Goal: Task Accomplishment & Management: Manage account settings

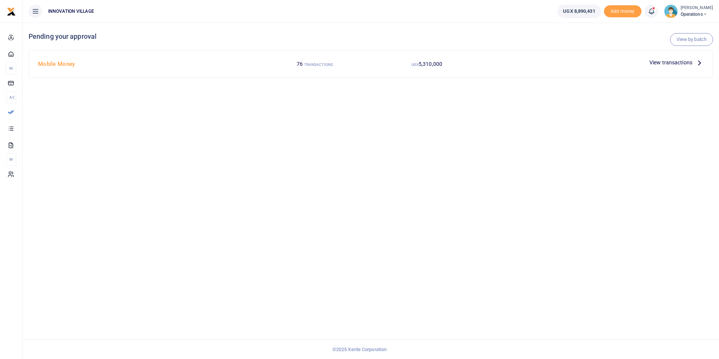
click at [669, 62] on span "View transactions" at bounding box center [671, 62] width 43 height 8
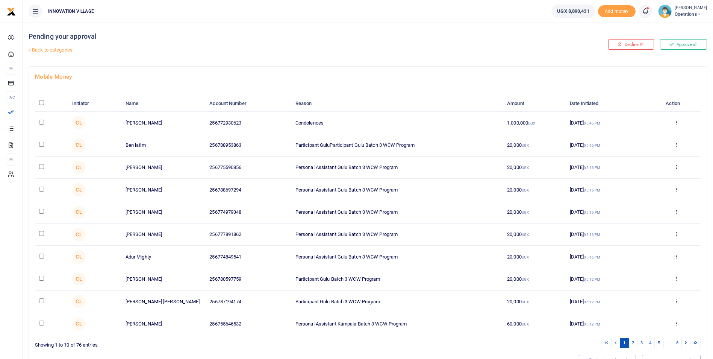
click at [41, 123] on input "checkbox" at bounding box center [41, 122] width 5 height 5
checkbox input "true"
click at [41, 144] on input "checkbox" at bounding box center [41, 144] width 5 height 5
checkbox input "true"
click at [39, 166] on input "checkbox" at bounding box center [41, 166] width 5 height 5
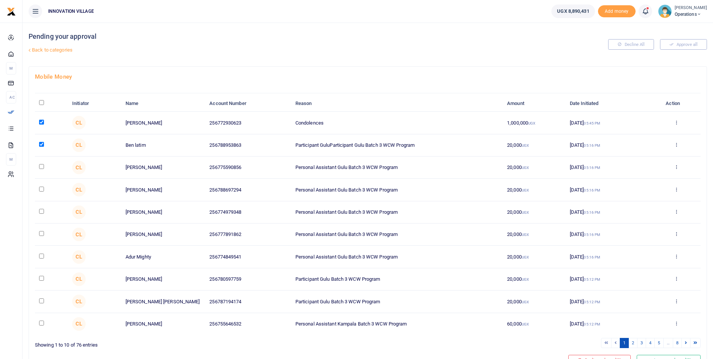
checkbox input "true"
click at [40, 188] on input "checkbox" at bounding box center [41, 189] width 5 height 5
checkbox input "true"
click at [40, 211] on input "checkbox" at bounding box center [41, 211] width 5 height 5
checkbox input "true"
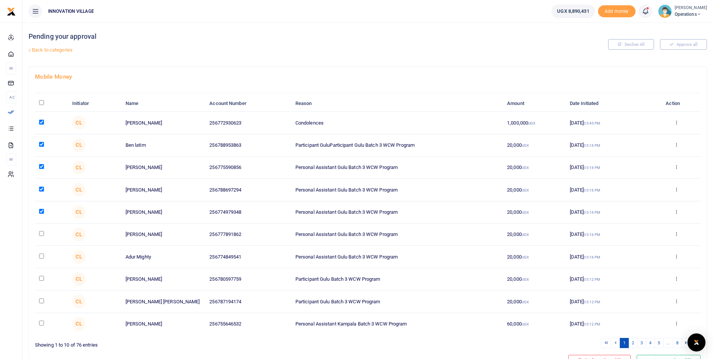
click at [41, 232] on input "checkbox" at bounding box center [41, 233] width 5 height 5
checkbox input "true"
click at [41, 254] on input "checkbox" at bounding box center [41, 255] width 5 height 5
checkbox input "true"
click at [39, 279] on td at bounding box center [51, 279] width 33 height 22
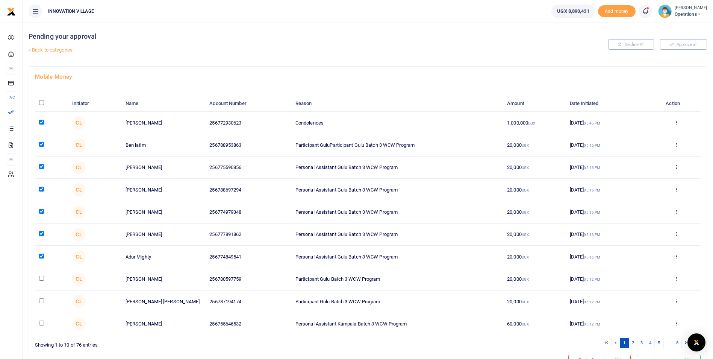
click at [41, 299] on input "checkbox" at bounding box center [41, 300] width 5 height 5
checkbox input "true"
click at [41, 274] on td at bounding box center [51, 279] width 33 height 22
click at [42, 279] on input "checkbox" at bounding box center [41, 278] width 5 height 5
checkbox input "true"
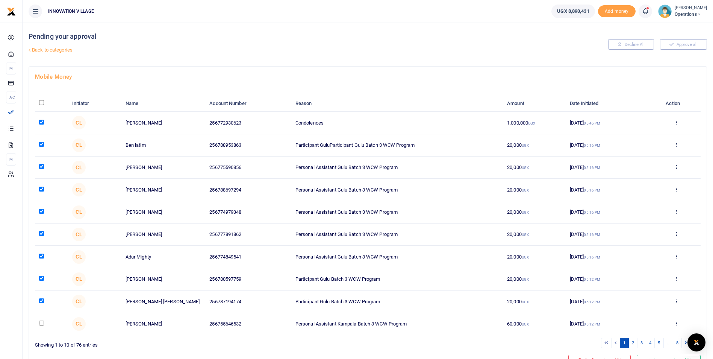
click at [42, 322] on input "checkbox" at bounding box center [41, 322] width 5 height 5
checkbox input "true"
click at [633, 343] on link "2" at bounding box center [633, 343] width 9 height 10
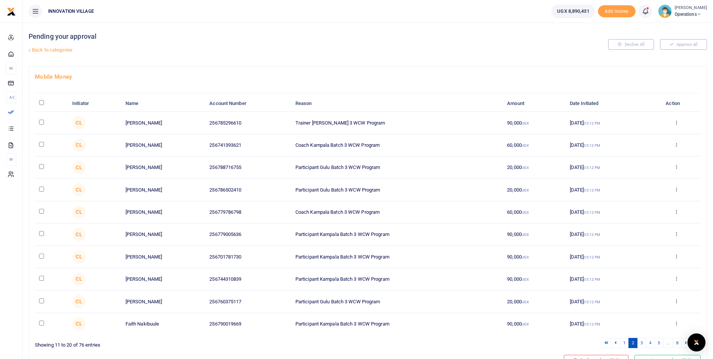
click at [40, 123] on input "checkbox" at bounding box center [41, 122] width 5 height 5
checkbox input "true"
click at [40, 145] on input "checkbox" at bounding box center [41, 144] width 5 height 5
checkbox input "true"
click at [42, 165] on input "checkbox" at bounding box center [41, 166] width 5 height 5
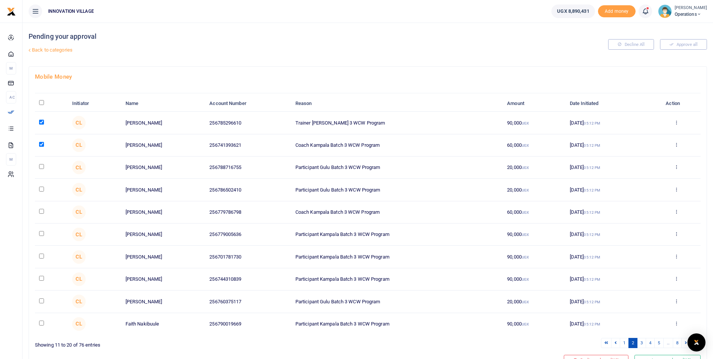
checkbox input "true"
click at [42, 191] on input "checkbox" at bounding box center [41, 189] width 5 height 5
checkbox input "true"
click at [42, 212] on input "checkbox" at bounding box center [41, 211] width 5 height 5
checkbox input "true"
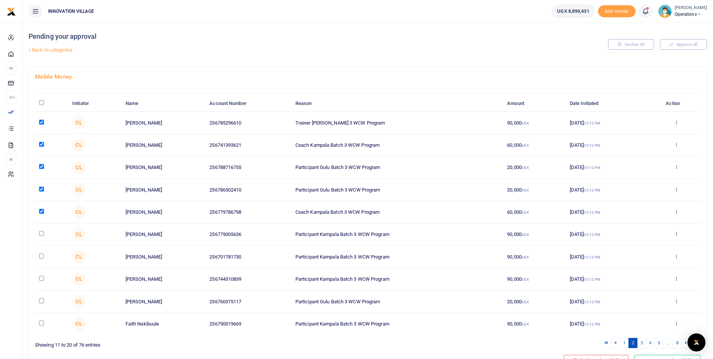
click at [42, 234] on input "checkbox" at bounding box center [41, 233] width 5 height 5
checkbox input "true"
click at [41, 258] on input "checkbox" at bounding box center [41, 255] width 5 height 5
checkbox input "true"
click at [44, 279] on input "checkbox" at bounding box center [41, 278] width 5 height 5
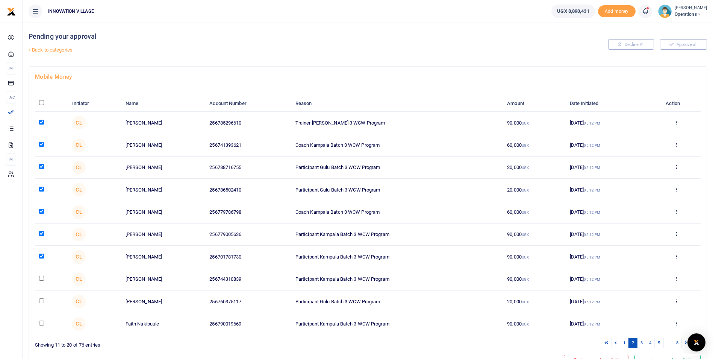
checkbox input "true"
click at [41, 303] on td at bounding box center [51, 301] width 33 height 22
click at [41, 300] on input "checkbox" at bounding box center [41, 300] width 5 height 5
checkbox input "true"
click at [42, 324] on input "checkbox" at bounding box center [41, 322] width 5 height 5
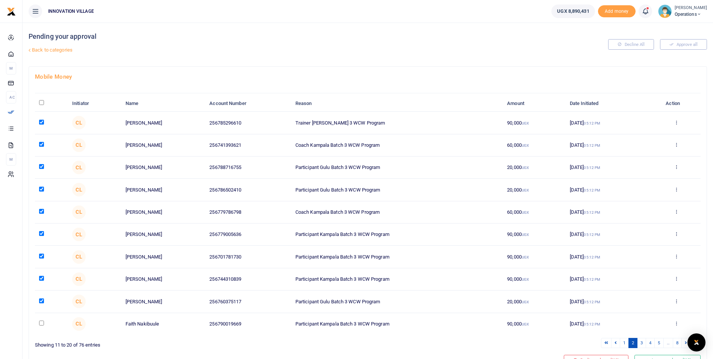
checkbox input "true"
click at [640, 345] on link "3" at bounding box center [641, 343] width 9 height 10
click at [39, 122] on input "checkbox" at bounding box center [41, 122] width 5 height 5
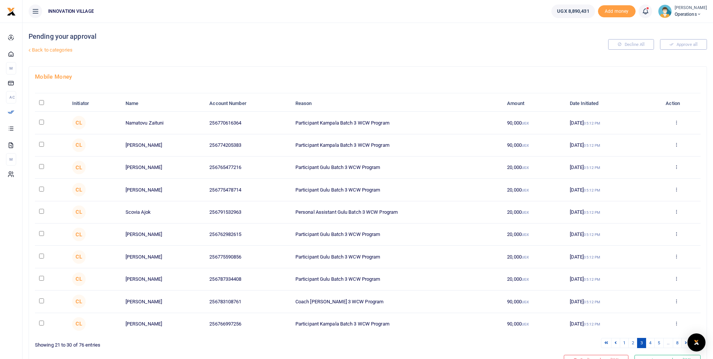
checkbox input "true"
click at [43, 146] on input "checkbox" at bounding box center [41, 144] width 5 height 5
checkbox input "true"
click at [40, 168] on input "checkbox" at bounding box center [41, 166] width 5 height 5
checkbox input "true"
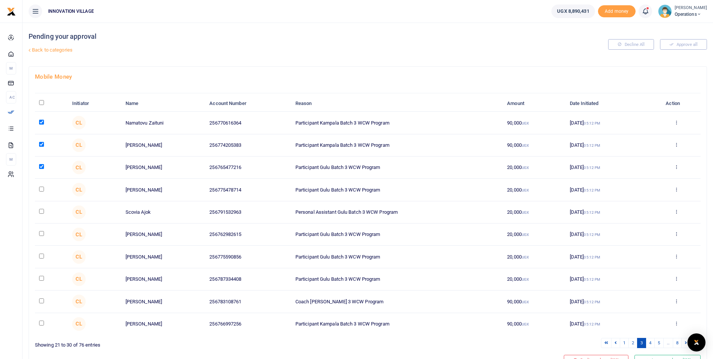
click at [42, 193] on td at bounding box center [51, 190] width 33 height 22
click at [42, 187] on input "checkbox" at bounding box center [41, 189] width 5 height 5
checkbox input "true"
click at [41, 214] on td at bounding box center [51, 212] width 33 height 22
click at [41, 213] on input "checkbox" at bounding box center [41, 211] width 5 height 5
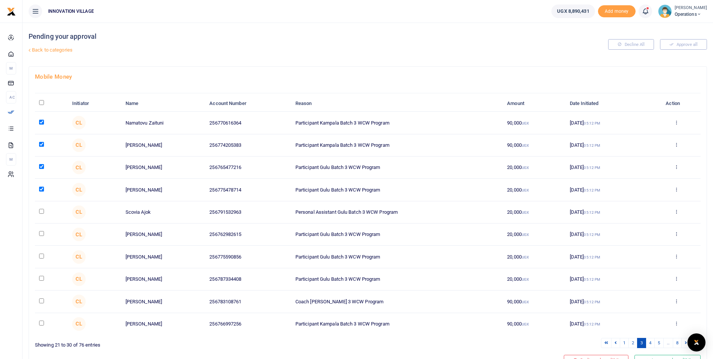
checkbox input "true"
click at [42, 234] on input "checkbox" at bounding box center [41, 233] width 5 height 5
checkbox input "true"
click at [42, 256] on input "checkbox" at bounding box center [41, 255] width 5 height 5
checkbox input "true"
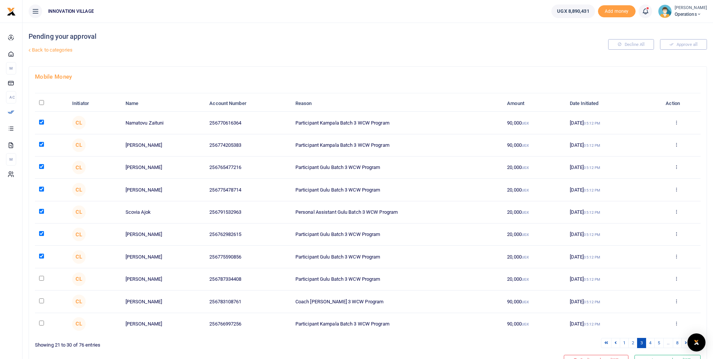
click at [42, 280] on input "checkbox" at bounding box center [41, 278] width 5 height 5
checkbox input "true"
click at [42, 300] on input "checkbox" at bounding box center [41, 300] width 5 height 5
checkbox input "true"
click at [40, 323] on input "checkbox" at bounding box center [41, 322] width 5 height 5
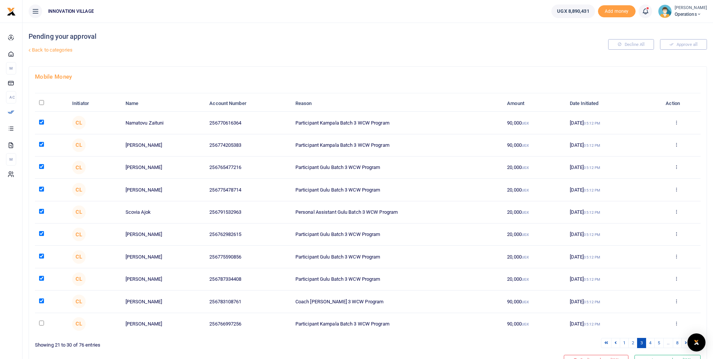
checkbox input "true"
click at [650, 343] on link "4" at bounding box center [650, 343] width 9 height 10
click at [41, 123] on input "checkbox" at bounding box center [41, 122] width 5 height 5
checkbox input "true"
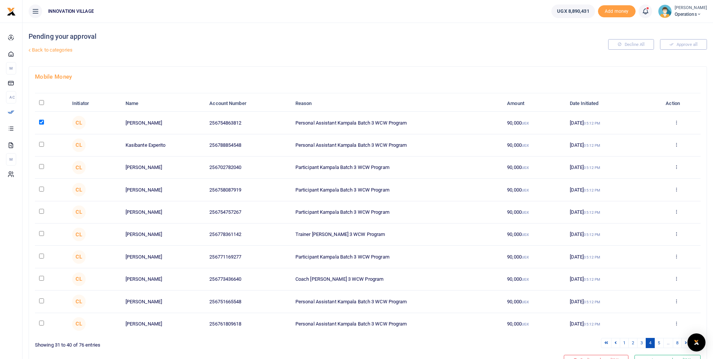
click at [41, 143] on input "checkbox" at bounding box center [41, 144] width 5 height 5
checkbox input "true"
click at [43, 168] on input "checkbox" at bounding box center [41, 166] width 5 height 5
checkbox input "true"
click at [38, 194] on td at bounding box center [51, 190] width 33 height 22
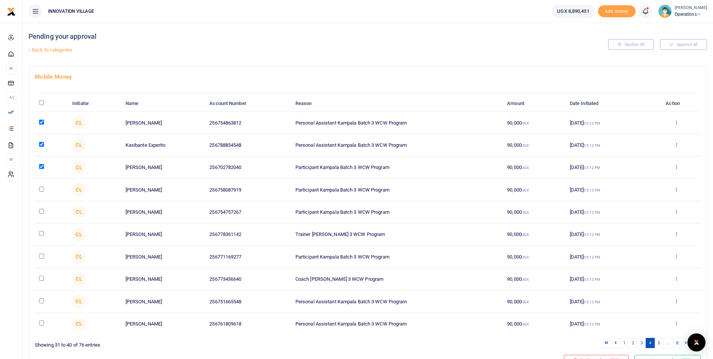
click at [44, 210] on input "checkbox" at bounding box center [41, 211] width 5 height 5
checkbox input "true"
click at [41, 189] on input "checkbox" at bounding box center [41, 189] width 5 height 5
checkbox input "true"
click at [41, 231] on input "checkbox" at bounding box center [41, 233] width 5 height 5
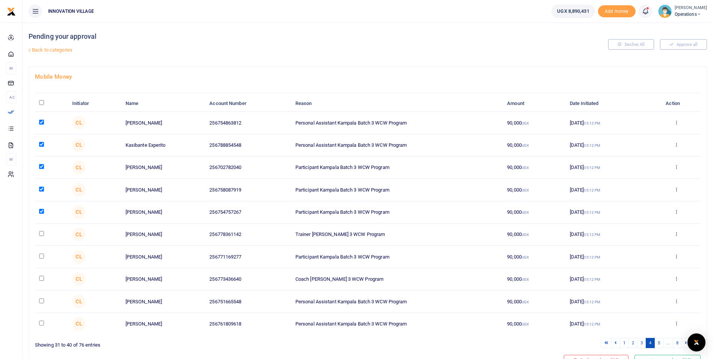
checkbox input "true"
click at [42, 256] on input "checkbox" at bounding box center [41, 255] width 5 height 5
checkbox input "true"
click at [42, 280] on input "checkbox" at bounding box center [41, 278] width 5 height 5
checkbox input "true"
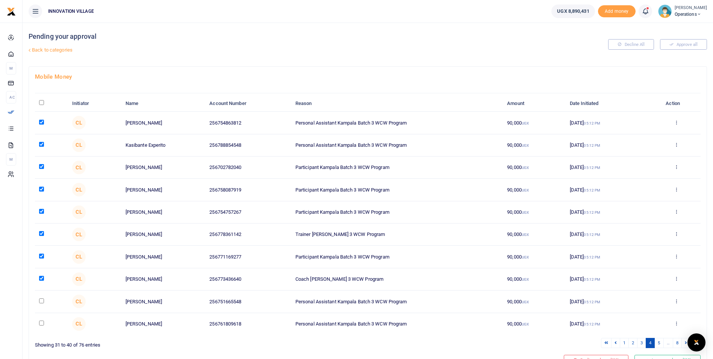
click at [42, 301] on input "checkbox" at bounding box center [41, 300] width 5 height 5
checkbox input "true"
click at [41, 323] on input "checkbox" at bounding box center [41, 322] width 5 height 5
checkbox input "true"
click at [660, 341] on link "5" at bounding box center [659, 343] width 9 height 10
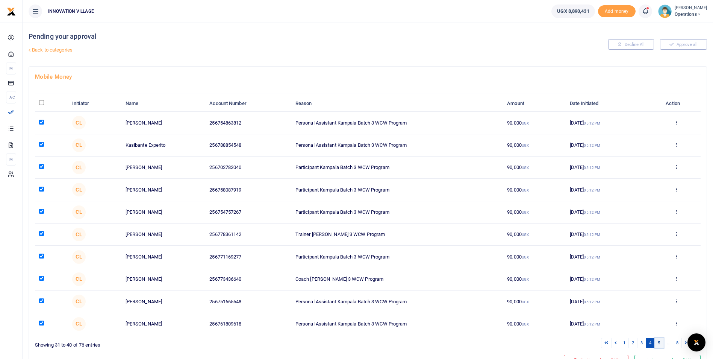
click at [660, 341] on link "5" at bounding box center [659, 343] width 9 height 10
click at [42, 123] on input "checkbox" at bounding box center [41, 122] width 5 height 5
checkbox input "true"
click at [40, 144] on input "checkbox" at bounding box center [41, 144] width 5 height 5
checkbox input "true"
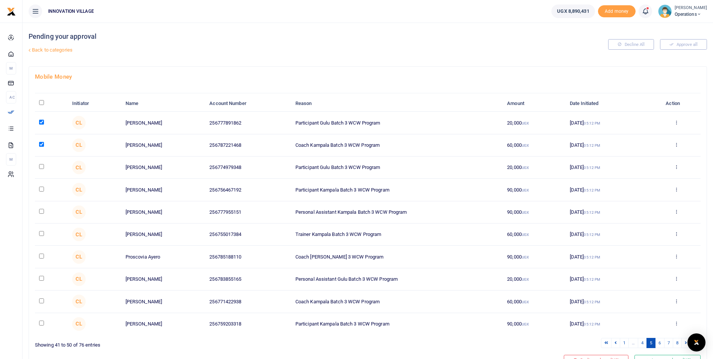
click at [42, 170] on td at bounding box center [51, 167] width 33 height 22
click at [40, 167] on input "checkbox" at bounding box center [41, 166] width 5 height 5
checkbox input "true"
click at [41, 189] on input "checkbox" at bounding box center [41, 189] width 5 height 5
checkbox input "true"
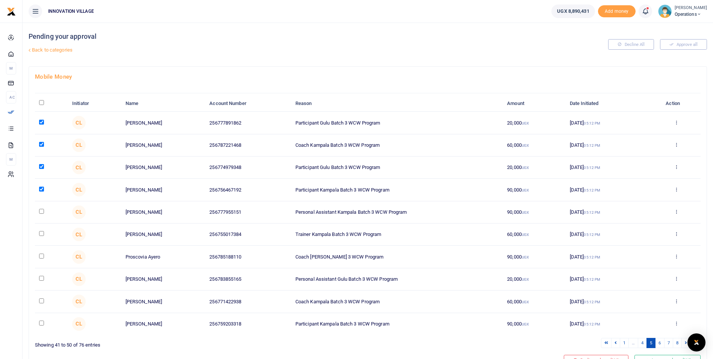
click at [41, 211] on input "checkbox" at bounding box center [41, 211] width 5 height 5
checkbox input "true"
click at [41, 235] on input "checkbox" at bounding box center [41, 233] width 5 height 5
checkbox input "true"
click at [39, 256] on input "checkbox" at bounding box center [41, 255] width 5 height 5
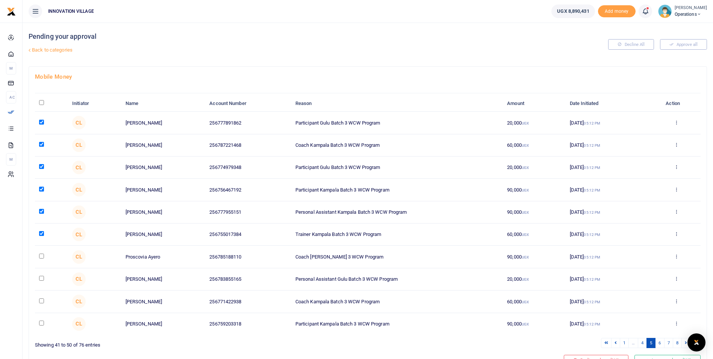
checkbox input "true"
click at [42, 281] on td at bounding box center [51, 279] width 33 height 22
click at [42, 279] on input "checkbox" at bounding box center [41, 278] width 5 height 5
checkbox input "true"
click at [42, 300] on input "checkbox" at bounding box center [41, 300] width 5 height 5
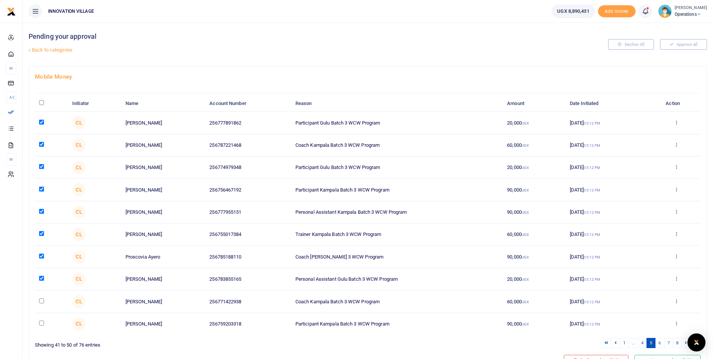
checkbox input "true"
click at [40, 324] on input "checkbox" at bounding box center [41, 322] width 5 height 5
checkbox input "true"
click at [660, 341] on link "6" at bounding box center [660, 343] width 9 height 10
click at [43, 122] on input "checkbox" at bounding box center [41, 122] width 5 height 5
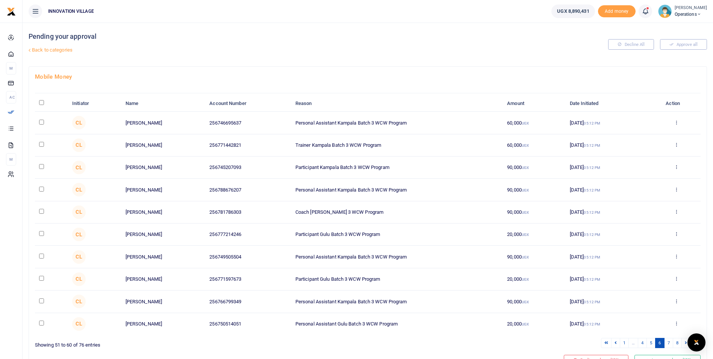
checkbox input "true"
click at [42, 144] on input "checkbox" at bounding box center [41, 144] width 5 height 5
checkbox input "true"
click at [42, 165] on input "checkbox" at bounding box center [41, 166] width 5 height 5
checkbox input "true"
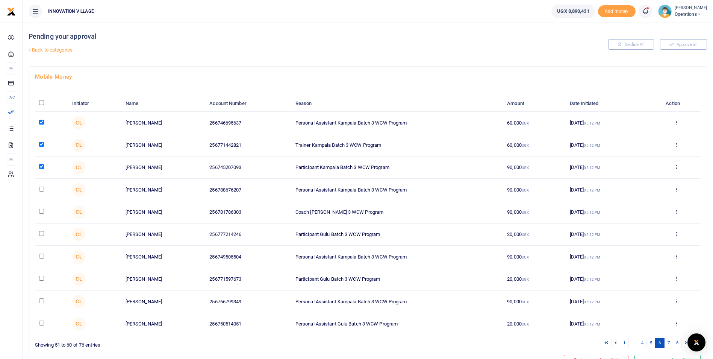
click at [42, 191] on input "checkbox" at bounding box center [41, 189] width 5 height 5
checkbox input "true"
click at [41, 213] on input "checkbox" at bounding box center [41, 211] width 5 height 5
checkbox input "true"
click at [42, 234] on input "checkbox" at bounding box center [41, 233] width 5 height 5
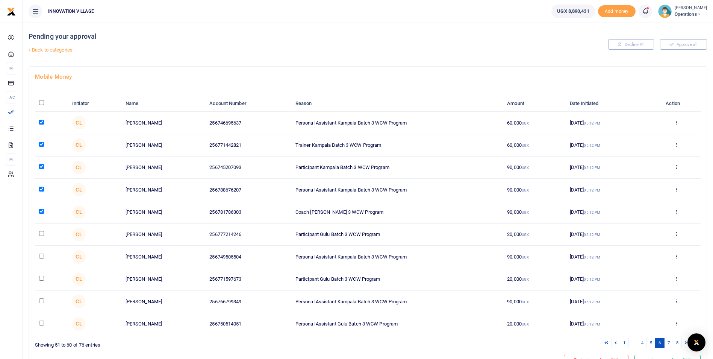
checkbox input "true"
click at [42, 255] on input "checkbox" at bounding box center [41, 255] width 5 height 5
checkbox input "true"
click at [44, 278] on input "checkbox" at bounding box center [41, 278] width 5 height 5
checkbox input "true"
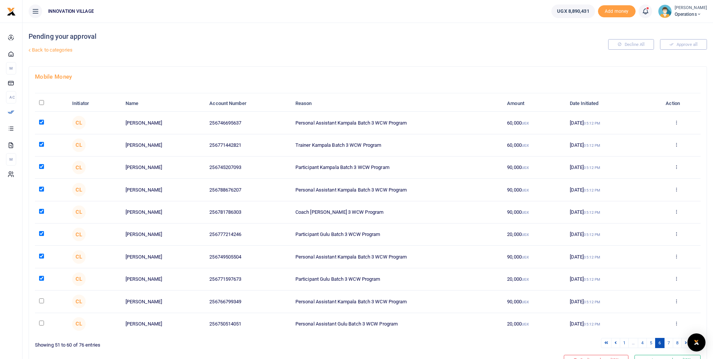
click at [39, 303] on td at bounding box center [51, 301] width 33 height 22
click at [42, 302] on input "checkbox" at bounding box center [41, 300] width 5 height 5
checkbox input "true"
click at [42, 323] on input "checkbox" at bounding box center [41, 322] width 5 height 5
checkbox input "true"
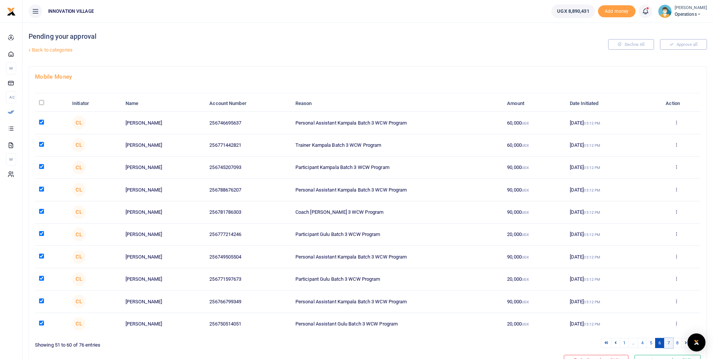
click at [668, 343] on link "7" at bounding box center [669, 343] width 9 height 10
click at [41, 122] on input "checkbox" at bounding box center [41, 122] width 5 height 5
checkbox input "true"
click at [40, 144] on input "checkbox" at bounding box center [41, 144] width 5 height 5
checkbox input "true"
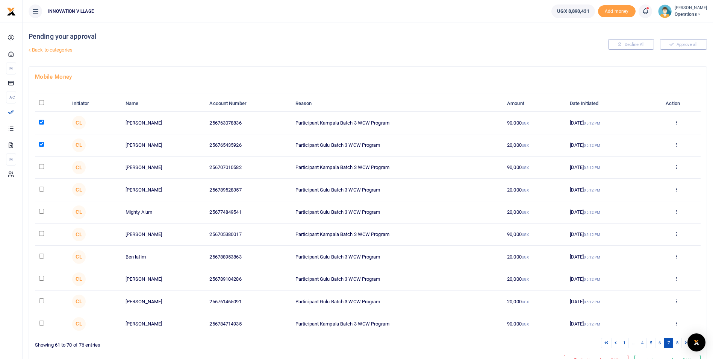
click at [41, 166] on input "checkbox" at bounding box center [41, 166] width 5 height 5
checkbox input "true"
click at [43, 189] on input "checkbox" at bounding box center [41, 189] width 5 height 5
checkbox input "true"
click at [41, 209] on input "checkbox" at bounding box center [41, 211] width 5 height 5
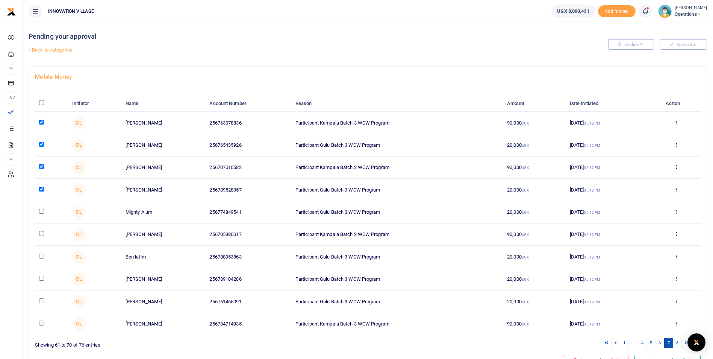
checkbox input "true"
click at [41, 237] on td at bounding box center [51, 234] width 33 height 22
click at [42, 232] on input "checkbox" at bounding box center [41, 233] width 5 height 5
checkbox input "true"
click at [43, 254] on input "checkbox" at bounding box center [41, 255] width 5 height 5
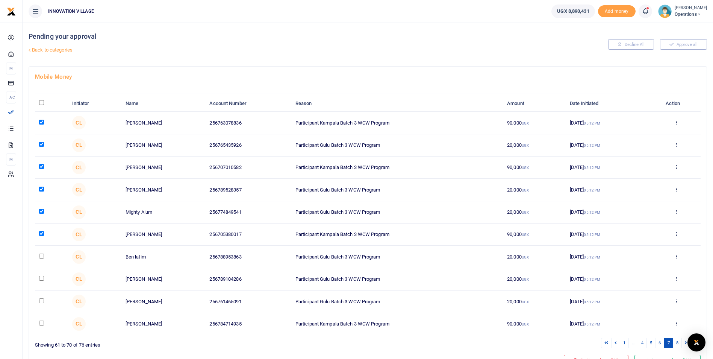
checkbox input "true"
click at [41, 279] on input "checkbox" at bounding box center [41, 278] width 5 height 5
checkbox input "true"
click at [42, 304] on td at bounding box center [51, 301] width 33 height 22
click at [41, 300] on input "checkbox" at bounding box center [41, 300] width 5 height 5
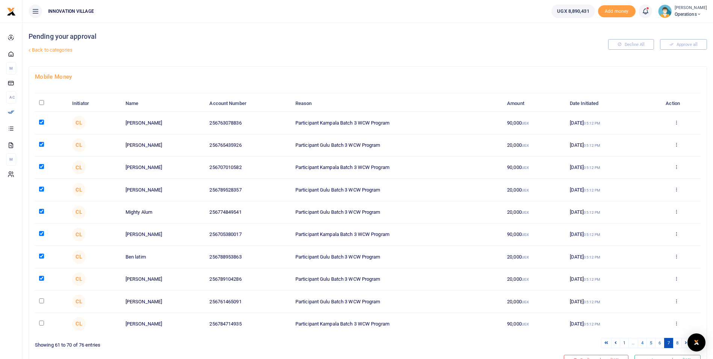
checkbox input "true"
click at [43, 324] on input "checkbox" at bounding box center [41, 322] width 5 height 5
checkbox input "true"
click at [677, 341] on link "8" at bounding box center [677, 343] width 9 height 10
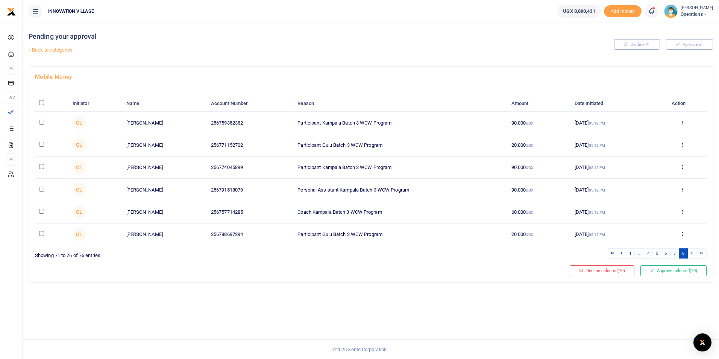
click at [41, 124] on input "checkbox" at bounding box center [41, 122] width 5 height 5
checkbox input "true"
click at [42, 146] on input "checkbox" at bounding box center [41, 144] width 5 height 5
checkbox input "true"
click at [43, 167] on input "checkbox" at bounding box center [41, 166] width 5 height 5
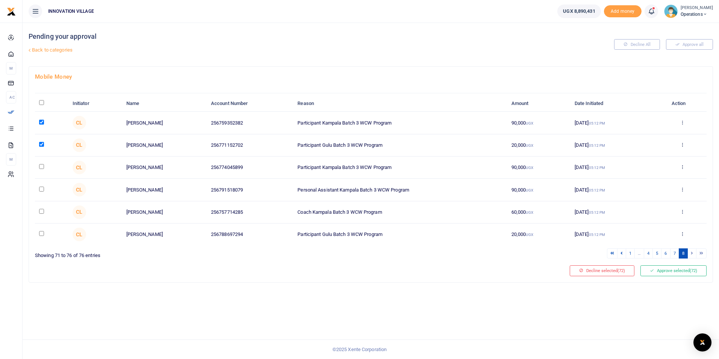
checkbox input "true"
click at [42, 190] on input "checkbox" at bounding box center [41, 189] width 5 height 5
checkbox input "true"
click at [40, 211] on input "checkbox" at bounding box center [41, 211] width 5 height 5
checkbox input "true"
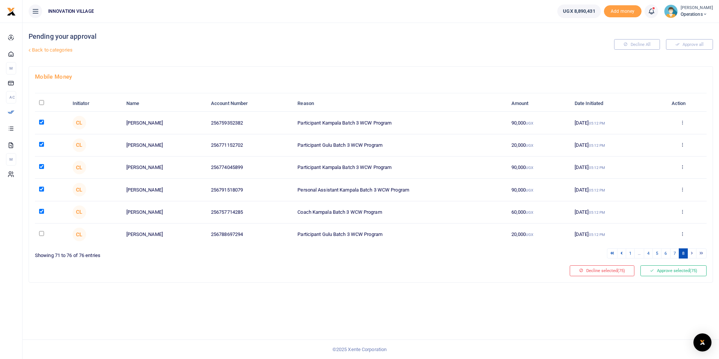
click at [41, 235] on input "checkbox" at bounding box center [41, 233] width 5 height 5
checkbox input "true"
click at [672, 270] on button "Approve selected (76)" at bounding box center [673, 270] width 66 height 11
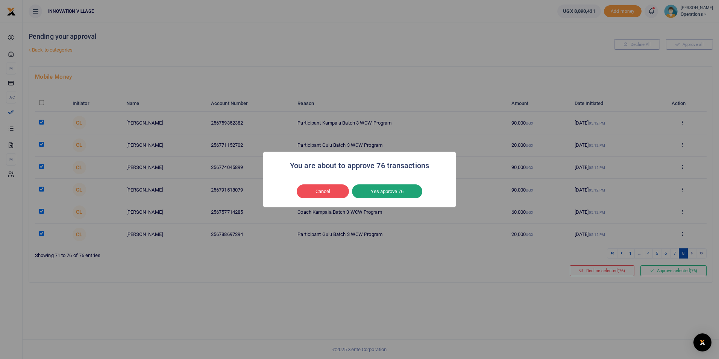
click at [398, 194] on button "Yes approve 76" at bounding box center [387, 191] width 70 height 14
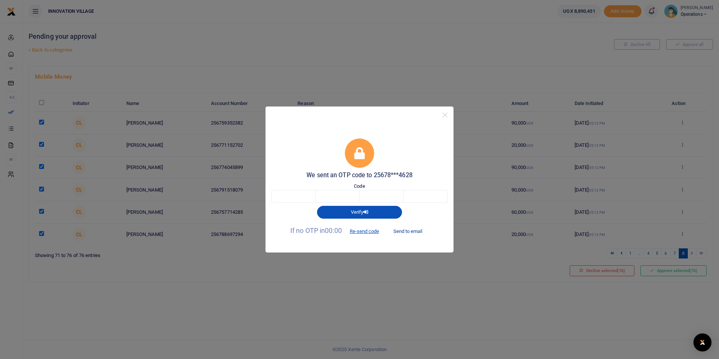
click at [411, 232] on button "Send to email" at bounding box center [408, 231] width 42 height 13
click at [596, 48] on div "We sent an OTP code to 25678***4628 Code Verify If no OTP in 00:00 Re-send code…" at bounding box center [359, 179] width 719 height 359
click at [287, 198] on input "text" at bounding box center [294, 196] width 44 height 13
type input "8"
type input "3"
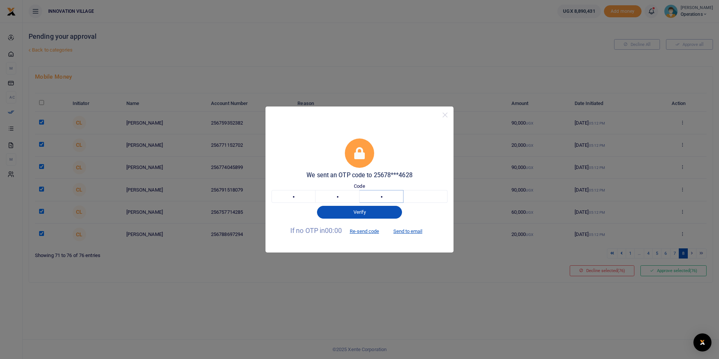
type input "4"
type input "3"
